Goal: Information Seeking & Learning: Learn about a topic

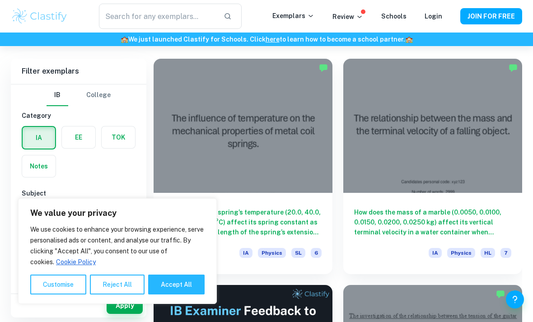
click at [127, 295] on button "Reject All" at bounding box center [117, 285] width 55 height 20
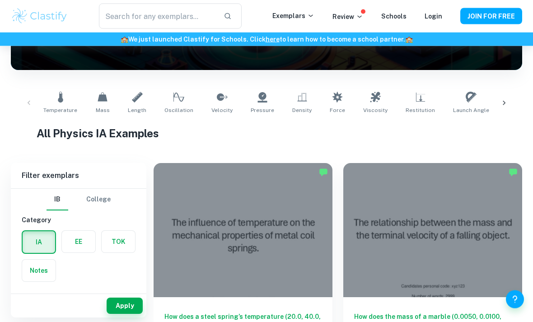
scroll to position [141, 0]
click at [502, 100] on icon at bounding box center [504, 102] width 9 height 9
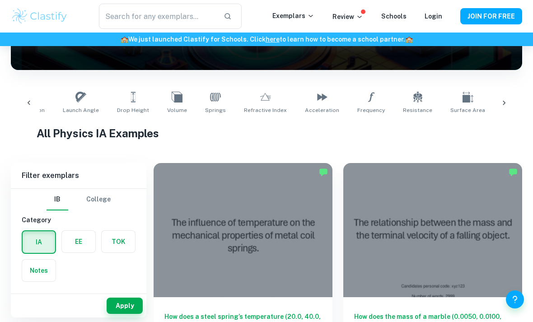
scroll to position [0, 397]
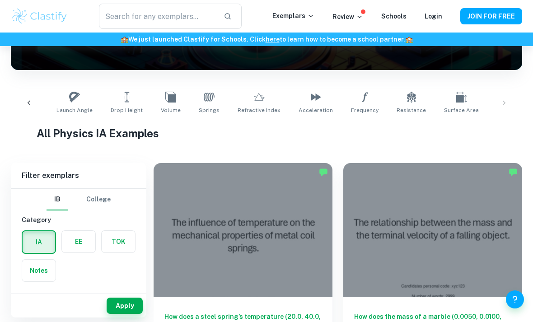
click at [504, 99] on div "Temperature Mass Length Oscillation Velocity Pressure Density Force Viscosity R…" at bounding box center [266, 103] width 497 height 30
click at [502, 100] on div "Temperature Mass Length Oscillation Velocity Pressure Density Force Viscosity R…" at bounding box center [266, 103] width 497 height 30
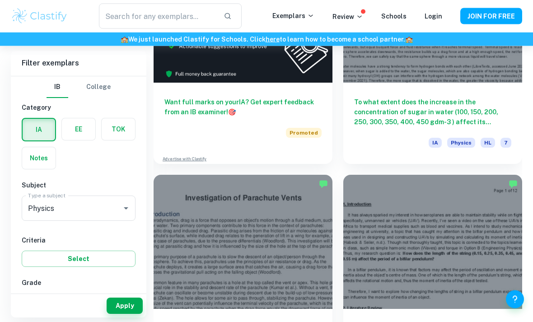
scroll to position [2394, 0]
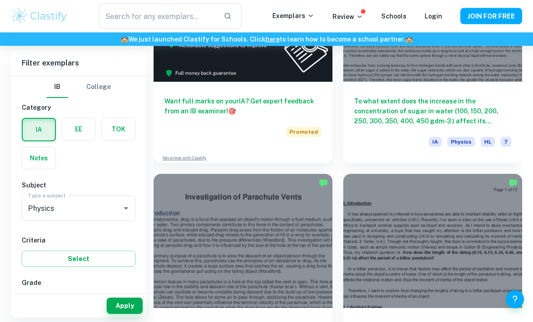
click at [193, 26] on input "text" at bounding box center [157, 16] width 117 height 25
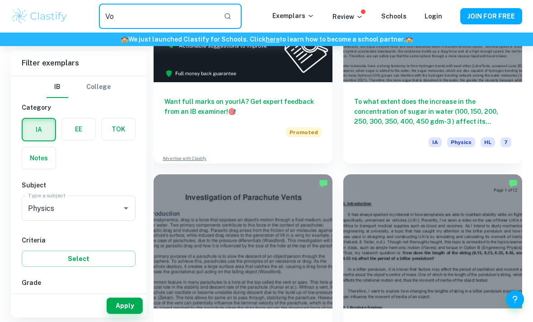
type input "Vol"
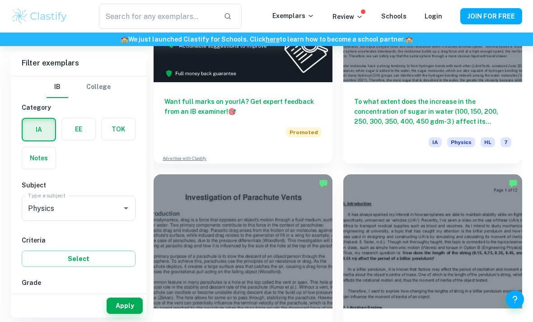
scroll to position [2394, 0]
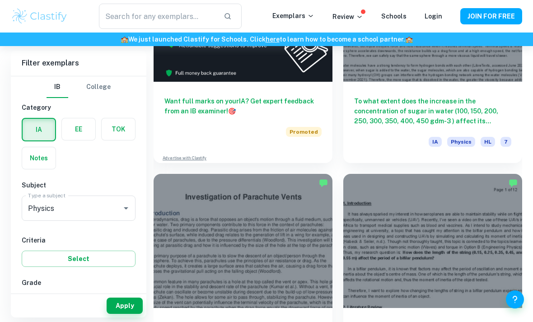
click at [180, 18] on input "text" at bounding box center [157, 16] width 117 height 25
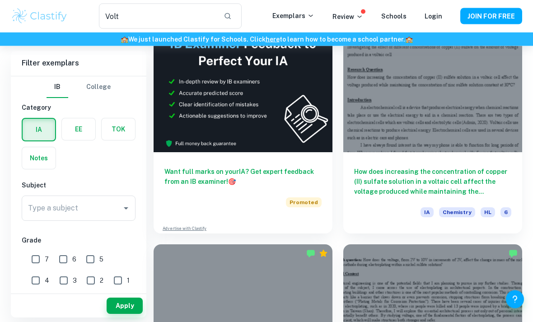
scroll to position [294, 0]
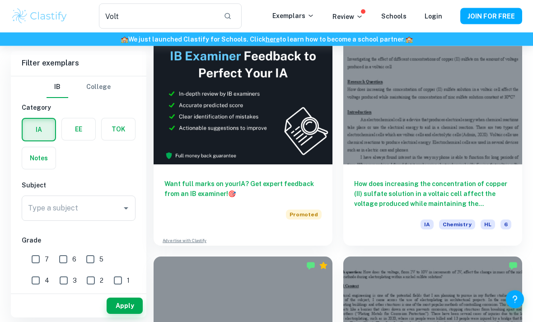
click at [188, 16] on input "Volt" at bounding box center [157, 16] width 117 height 25
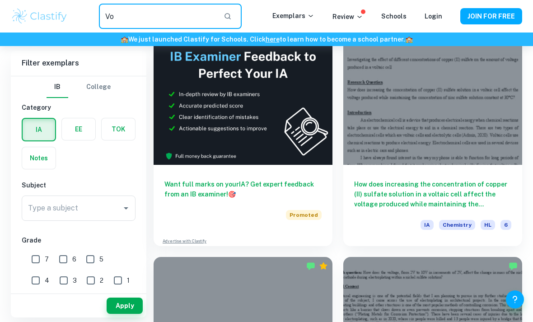
type input "V"
type input "K"
type input "Capasitor"
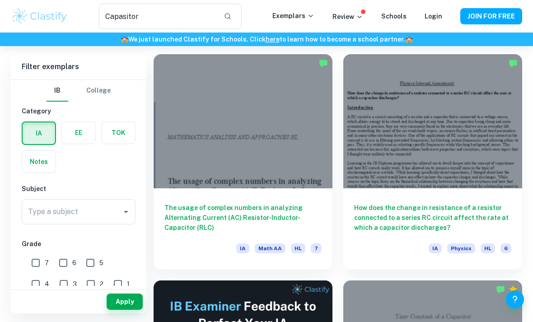
scroll to position [43, 0]
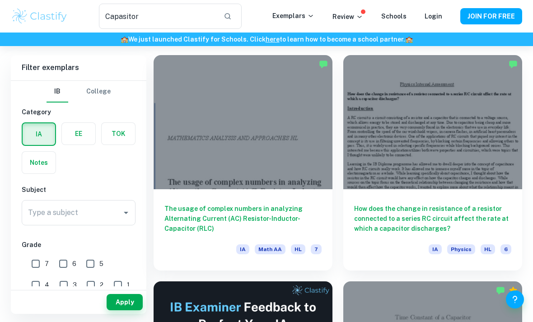
click at [295, 212] on h6 "The usage of complex numbers in analyzing Alternating Current (AC) Resistor-Ind…" at bounding box center [242, 219] width 157 height 30
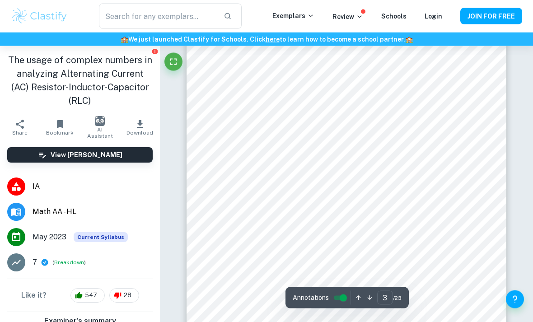
scroll to position [1088, 0]
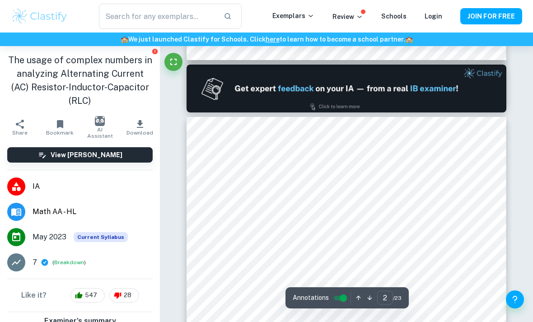
type input "1"
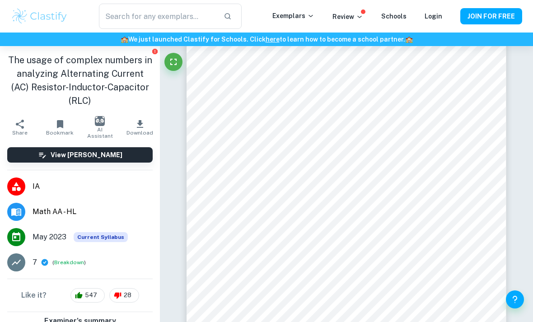
scroll to position [17, 0]
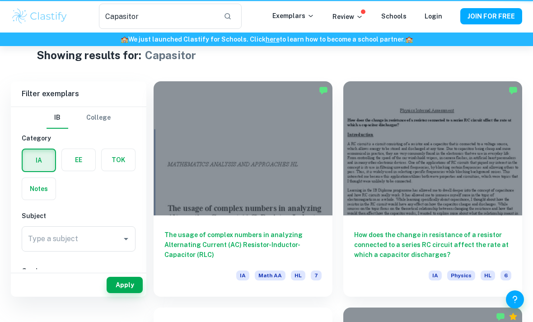
scroll to position [43, 0]
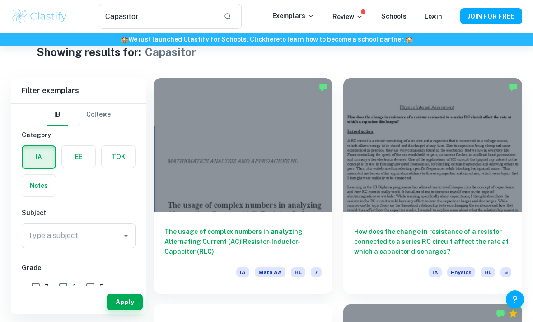
click at [187, 17] on input "Capasitor" at bounding box center [157, 16] width 117 height 25
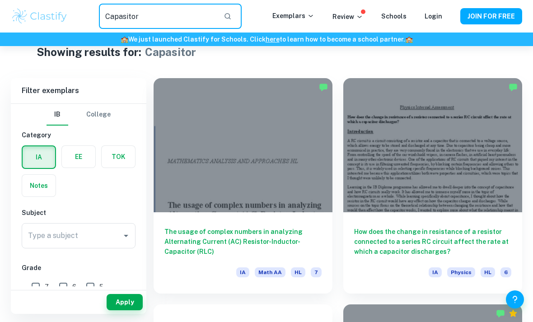
scroll to position [20, 0]
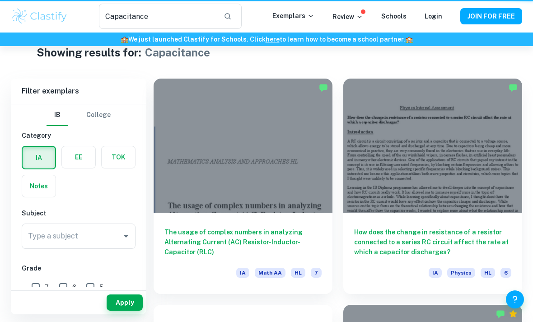
scroll to position [20, 0]
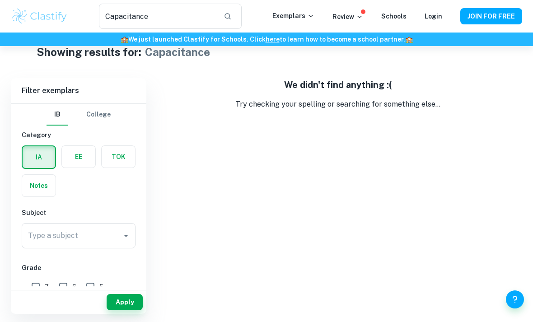
click at [176, 11] on input "Capacitance" at bounding box center [157, 16] width 117 height 25
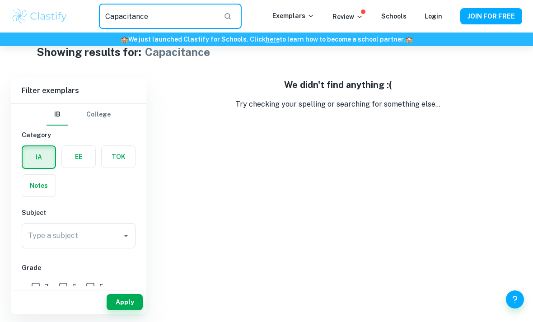
scroll to position [20, 0]
click at [145, 19] on input "Capacitance" at bounding box center [157, 16] width 117 height 25
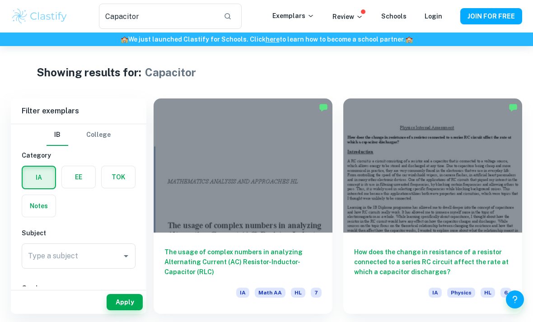
click at [195, 20] on input "Capacitor" at bounding box center [157, 16] width 117 height 25
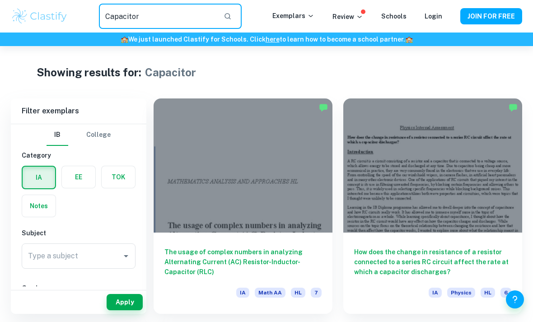
click at [195, 20] on input "Capacitor" at bounding box center [157, 16] width 117 height 25
click at [123, 14] on input "Capacitor" at bounding box center [157, 16] width 117 height 25
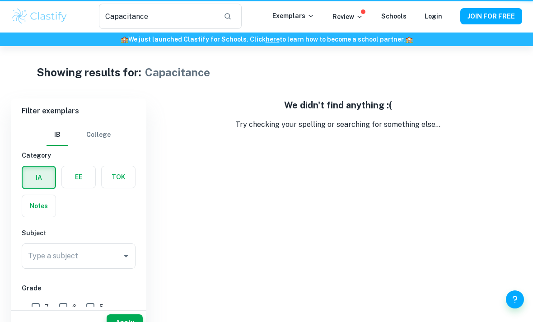
scroll to position [20, 0]
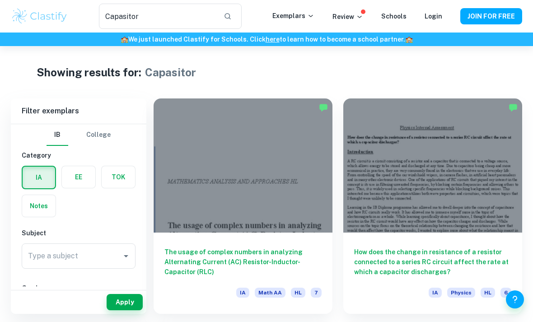
type input "Volt"
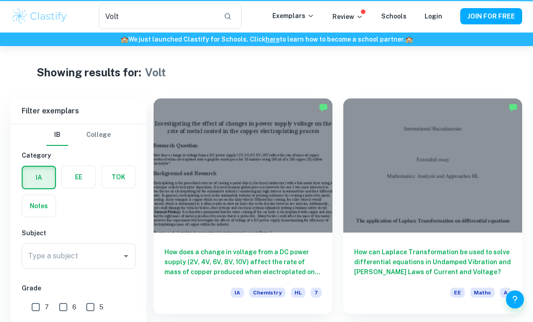
scroll to position [295, 0]
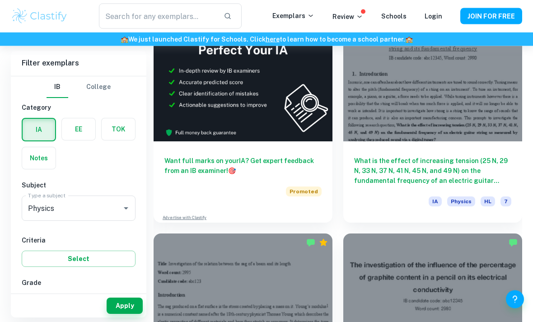
scroll to position [524, 0]
click at [470, 158] on h6 "What is the effect of increasing tension (25 N, 29 N, 33 N, 37 N, 41 N, 45 N, a…" at bounding box center [432, 171] width 157 height 30
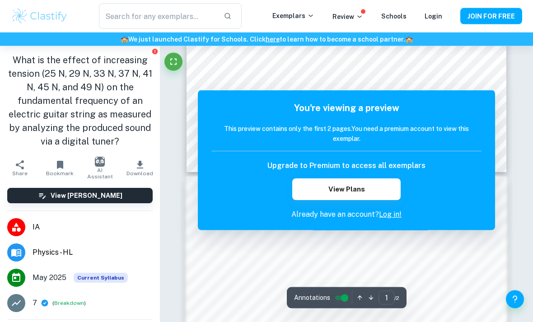
scroll to position [306, 0]
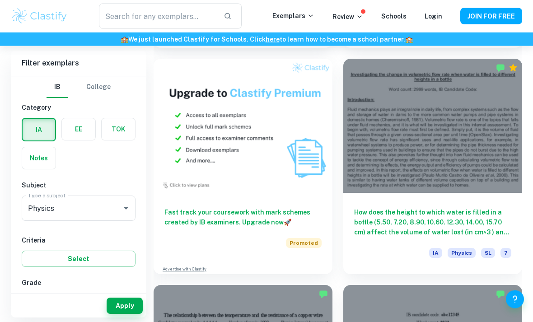
click at [34, 304] on input "7" at bounding box center [36, 302] width 18 height 18
checkbox input "true"
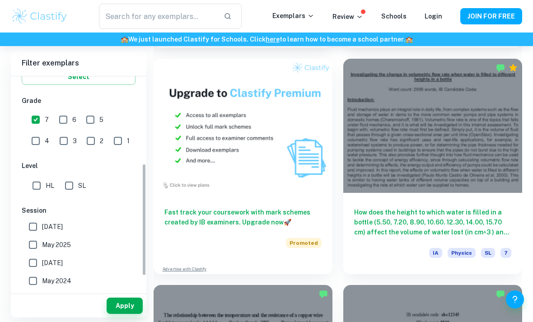
scroll to position [184, 0]
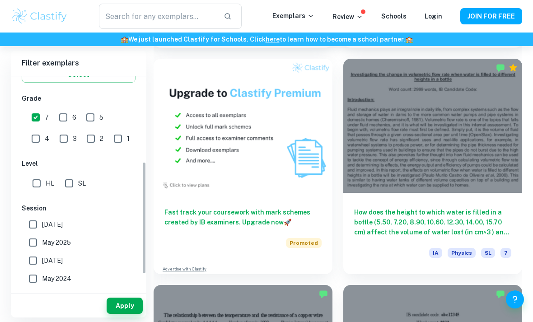
click at [39, 185] on input "HL" at bounding box center [37, 183] width 18 height 18
checkbox input "true"
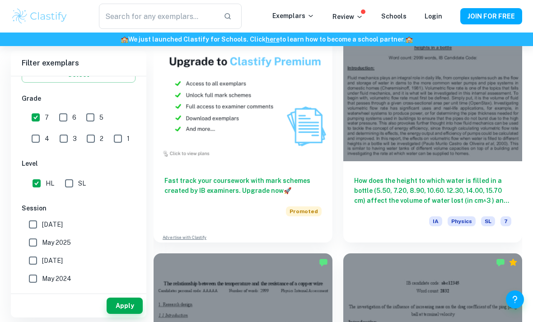
scroll to position [996, 0]
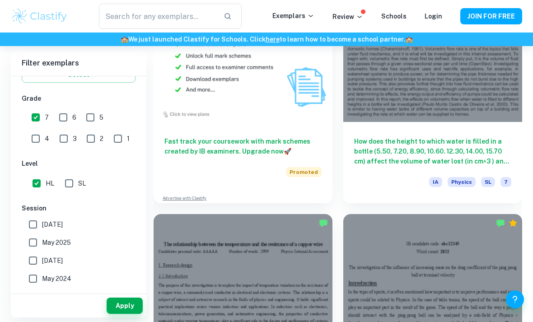
click at [120, 314] on button "Apply" at bounding box center [125, 306] width 36 height 16
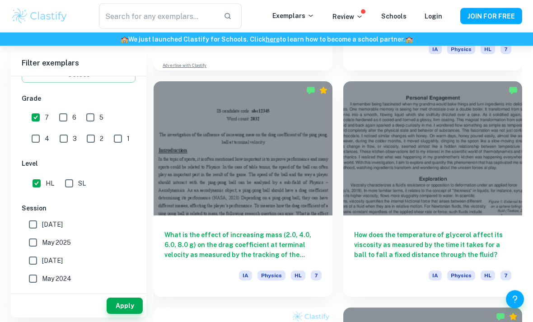
scroll to position [679, 0]
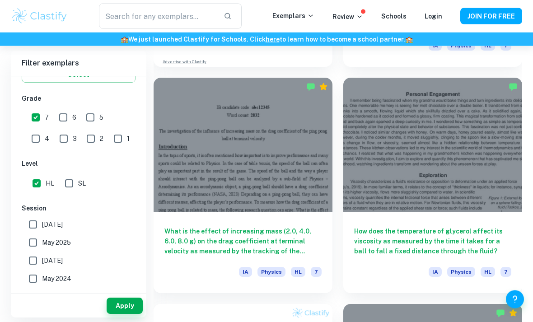
click at [184, 247] on h6 "What is the effect of increasing mass (2.0, 4.0, 6.0, 8.0 g) on the drag coeffi…" at bounding box center [242, 242] width 157 height 30
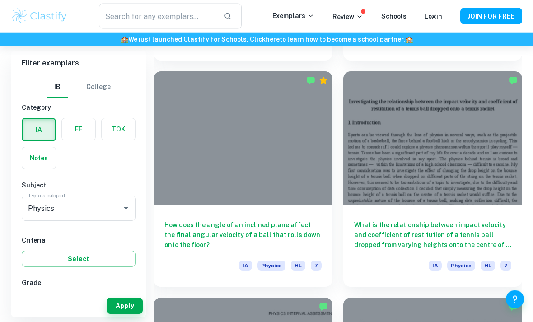
scroll to position [1591, 0]
click at [305, 233] on h6 "How does the angle of an inclined plane affect the final angular velocity of a …" at bounding box center [242, 235] width 157 height 30
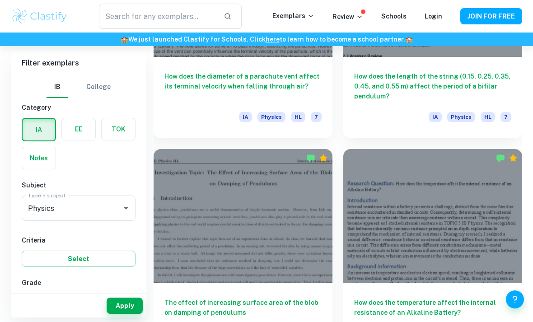
click at [132, 14] on input "text" at bounding box center [157, 16] width 117 height 25
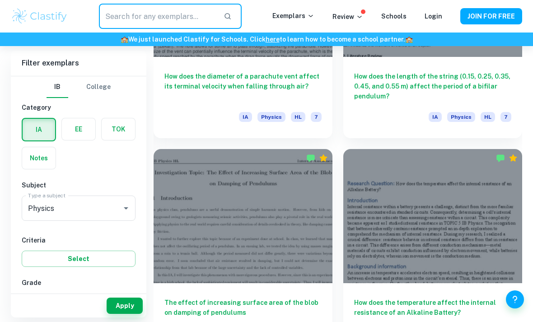
scroll to position [1287, 0]
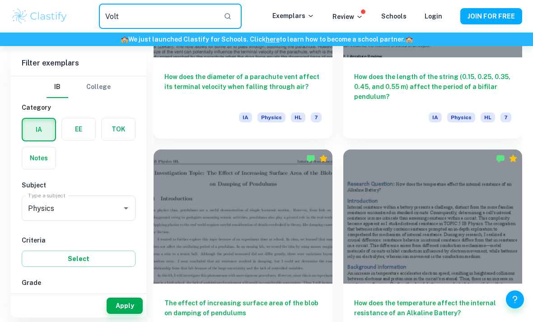
type input "Volt"
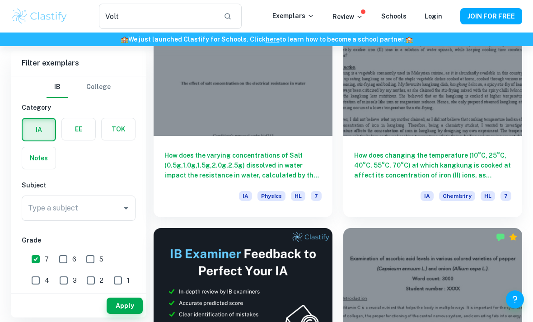
scroll to position [1849, 0]
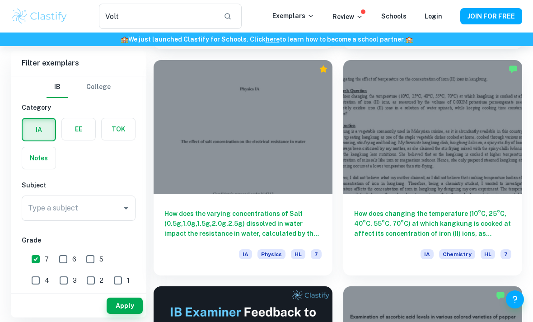
click at [286, 225] on h6 "How does the varying concentrations of Salt (0.5g,1.0g,1.5g,2.0g,2.5g) dissolve…" at bounding box center [242, 224] width 157 height 30
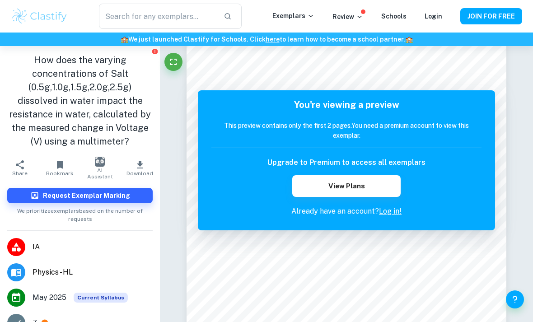
scroll to position [3, 0]
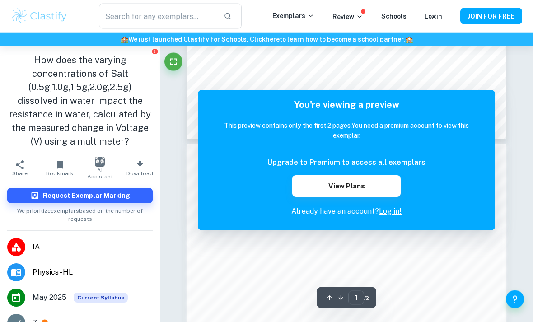
click at [338, 305] on button "button" at bounding box center [340, 298] width 11 height 14
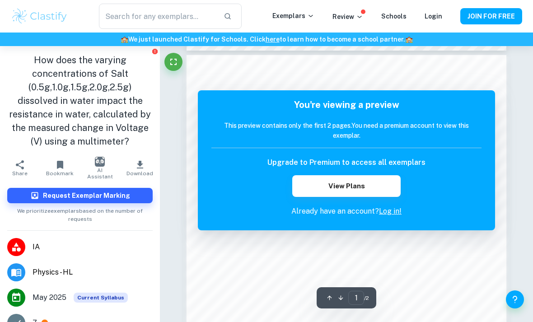
click at [326, 305] on button "button" at bounding box center [329, 298] width 11 height 14
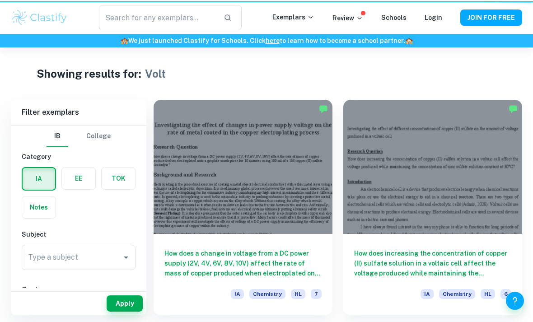
type input "Volt"
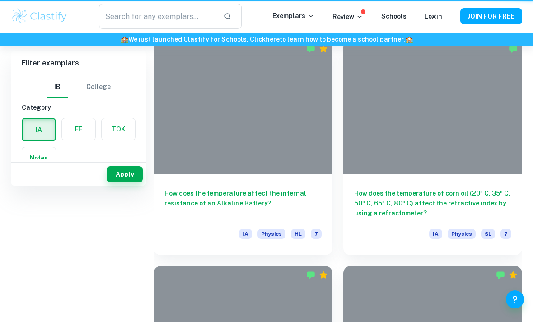
scroll to position [1287, 0]
